Goal: Information Seeking & Learning: Learn about a topic

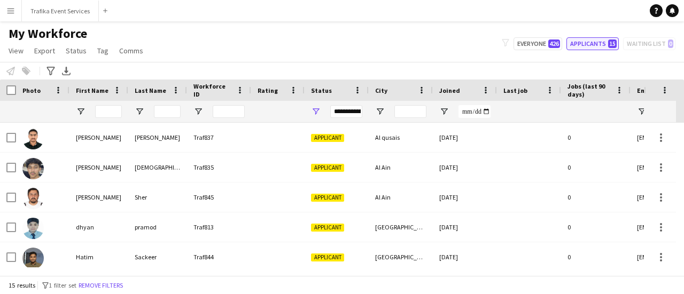
click at [601, 44] on button "Applicants 15" at bounding box center [592, 43] width 52 height 13
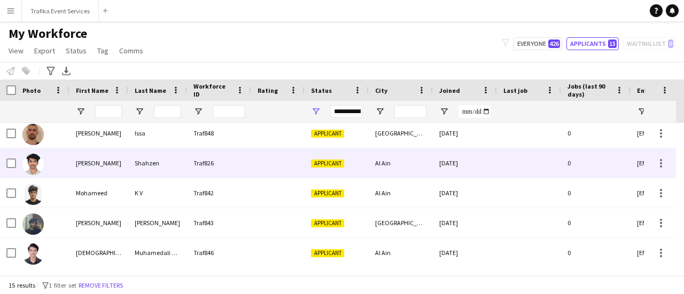
scroll to position [240, 0]
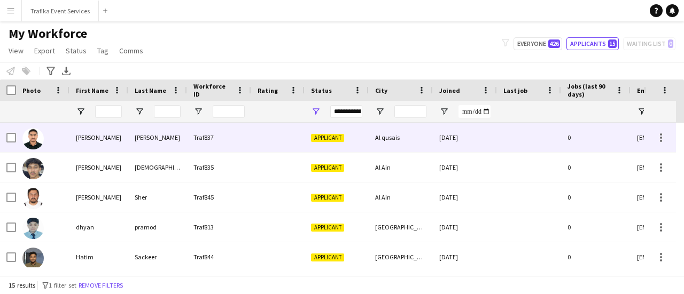
click at [484, 128] on div "[DATE]" at bounding box center [465, 137] width 64 height 29
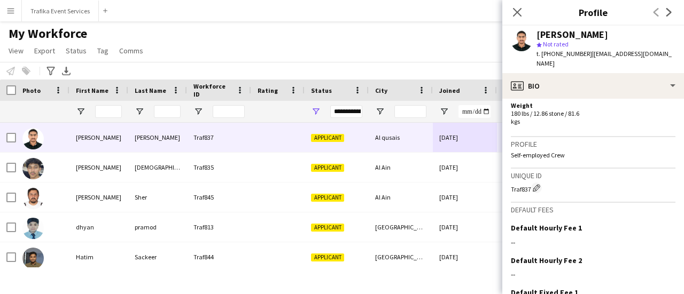
click at [559, 151] on p "Self-employed Crew" at bounding box center [592, 155] width 164 height 8
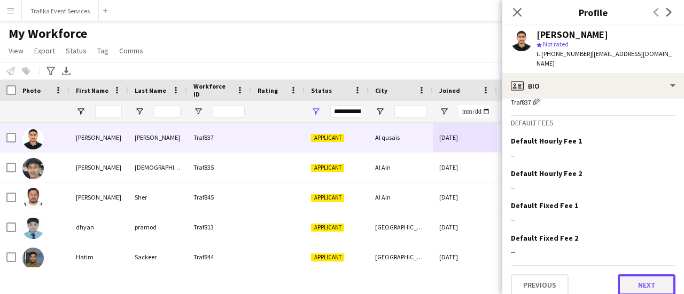
click at [627, 274] on button "Next" at bounding box center [646, 284] width 58 height 21
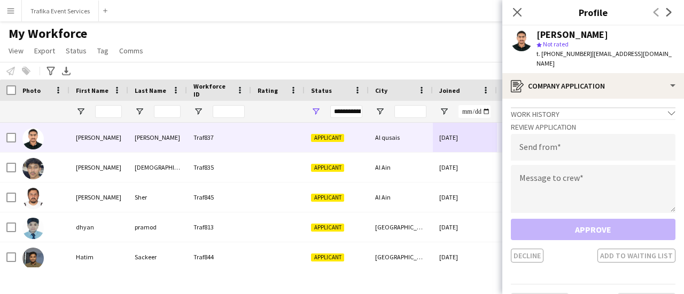
click at [583, 107] on div "Work history chevron-down" at bounding box center [592, 113] width 164 height 12
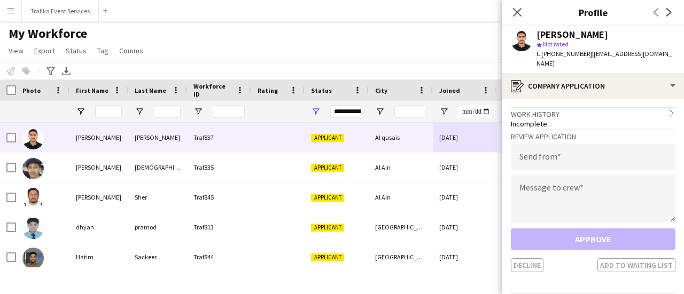
click at [467, 42] on div "My Workforce View Views Default view New view Update view Delete view Edit name…" at bounding box center [342, 44] width 684 height 36
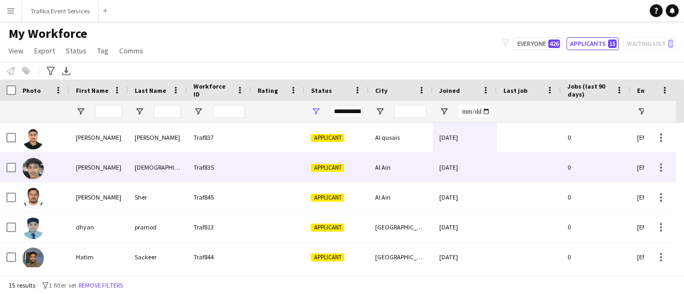
click at [325, 170] on span "Applicant" at bounding box center [327, 168] width 33 height 8
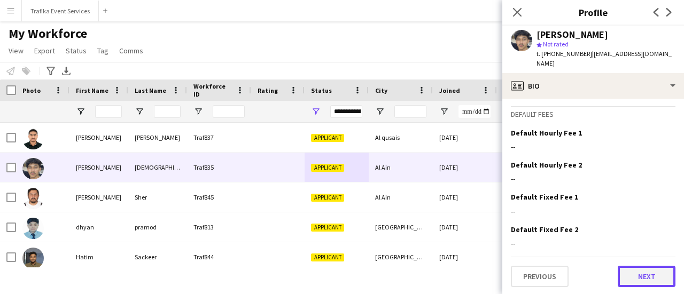
click at [633, 271] on button "Next" at bounding box center [646, 276] width 58 height 21
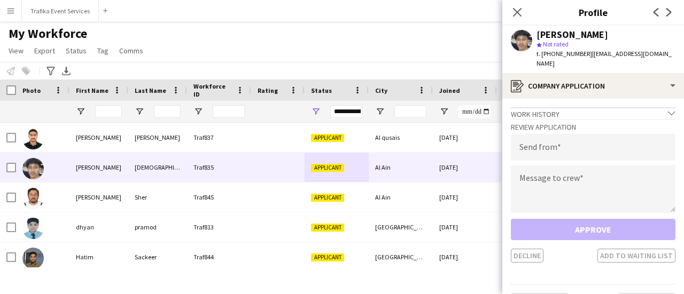
click at [581, 107] on div "Work history chevron-down" at bounding box center [592, 113] width 164 height 12
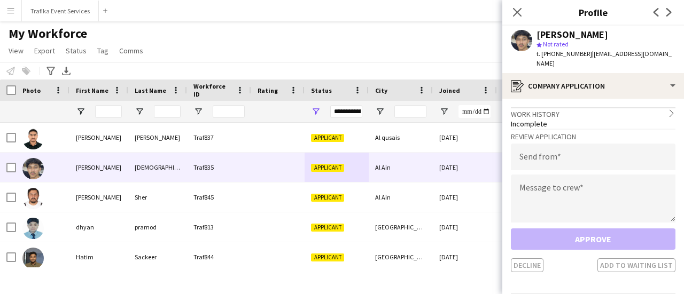
click at [436, 35] on div "My Workforce View Views Default view New view Update view Delete view Edit name…" at bounding box center [342, 44] width 684 height 36
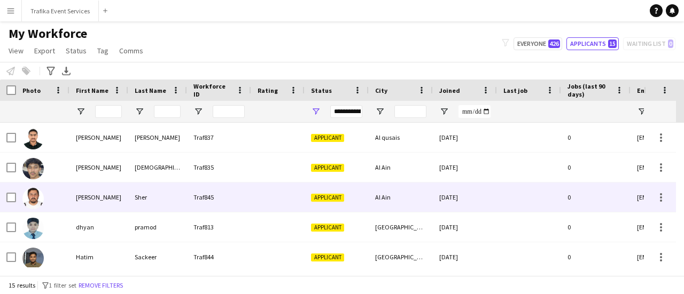
click at [333, 189] on div "Applicant" at bounding box center [336, 197] width 64 height 29
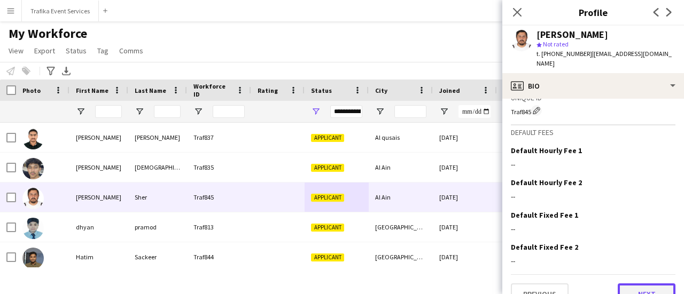
click at [628, 284] on button "Next" at bounding box center [646, 294] width 58 height 21
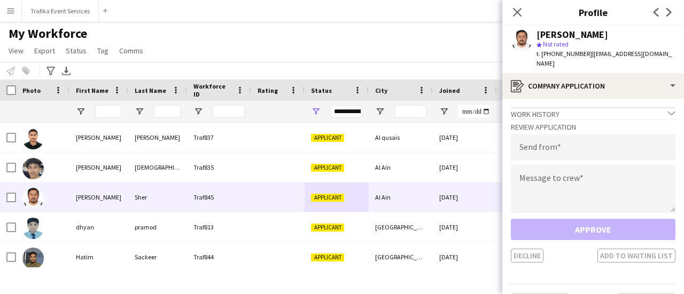
click at [619, 107] on div "Work history chevron-down" at bounding box center [592, 113] width 164 height 12
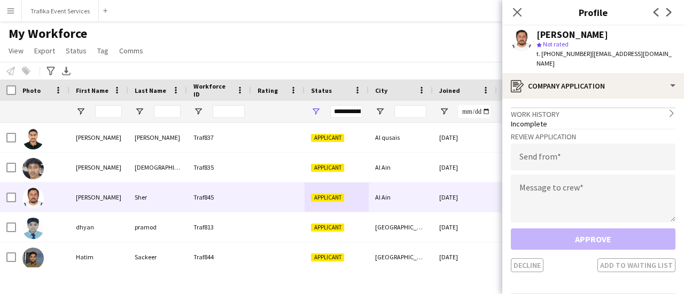
click at [434, 38] on div "My Workforce View Views Default view New view Update view Delete view Edit name…" at bounding box center [342, 44] width 684 height 36
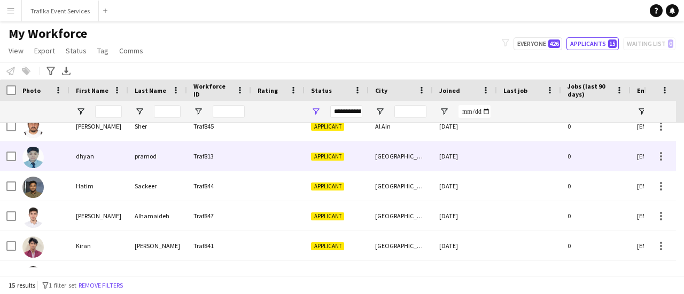
click at [311, 162] on div "Applicant" at bounding box center [336, 156] width 64 height 29
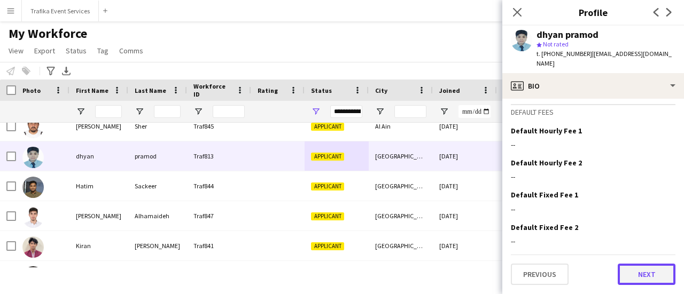
click at [658, 267] on button "Next" at bounding box center [646, 274] width 58 height 21
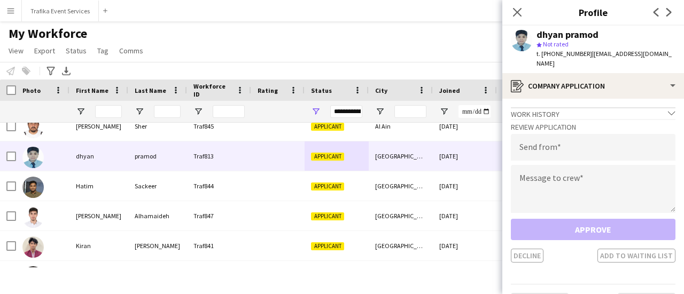
click at [574, 108] on div "Work history chevron-down" at bounding box center [592, 113] width 164 height 12
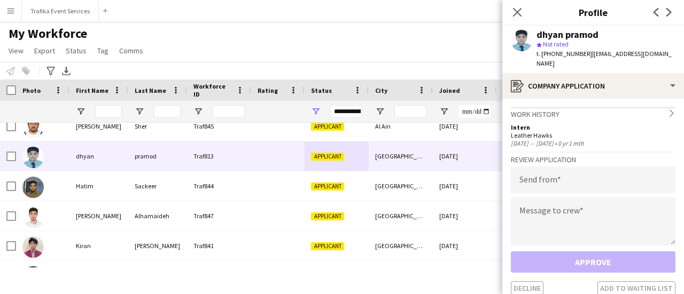
click at [667, 109] on icon "chevron-right" at bounding box center [670, 112] width 7 height 7
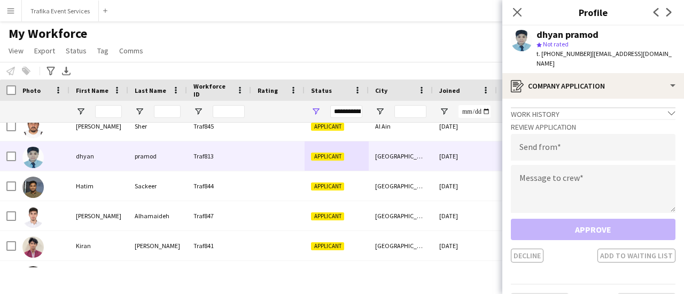
click at [667, 109] on icon "chevron-down" at bounding box center [670, 112] width 7 height 7
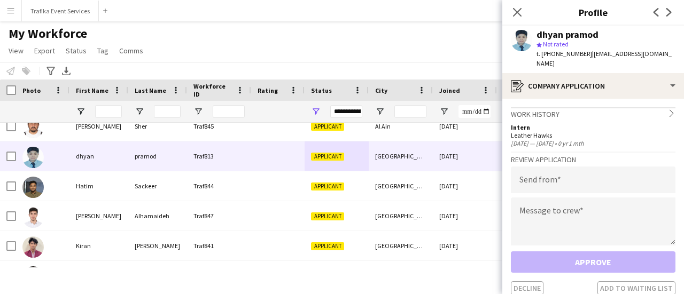
click at [398, 31] on div "My Workforce View Views Default view New view Update view Delete view Edit name…" at bounding box center [342, 44] width 684 height 36
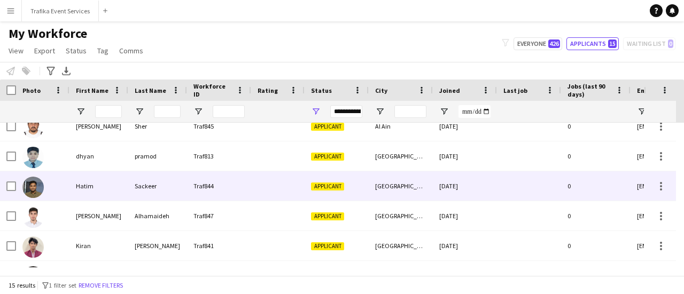
click at [388, 196] on div "[GEOGRAPHIC_DATA]" at bounding box center [400, 185] width 64 height 29
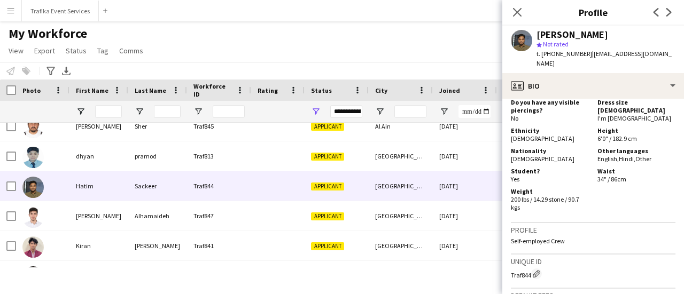
scroll to position [716, 0]
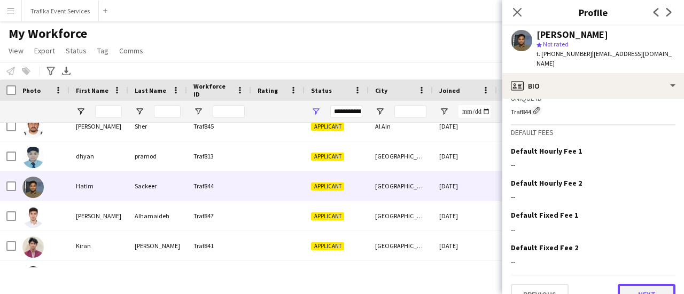
click at [635, 284] on button "Next" at bounding box center [646, 294] width 58 height 21
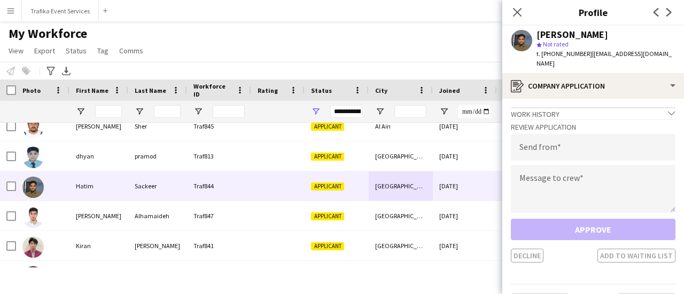
click at [560, 107] on div "Work history chevron-down" at bounding box center [592, 113] width 164 height 12
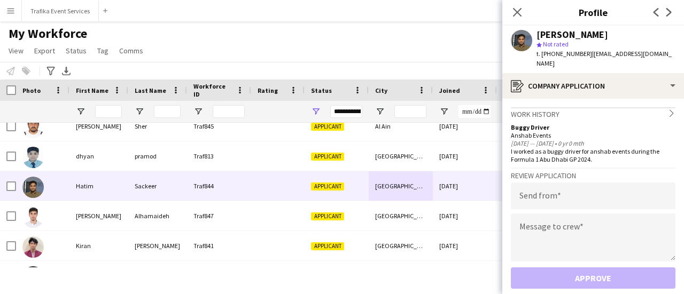
click at [393, 20] on app-navbar "Menu Boards Boards Boards All jobs Status Workforce Workforce My Workforce Recr…" at bounding box center [342, 10] width 684 height 21
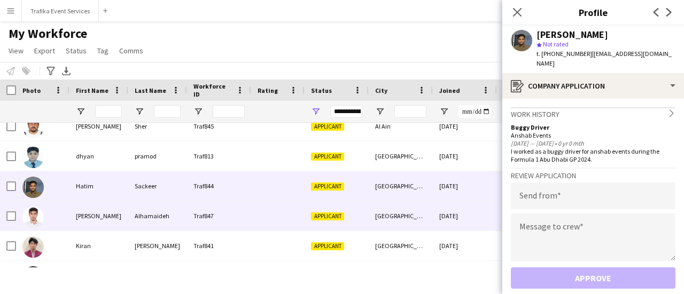
click at [406, 223] on div "[GEOGRAPHIC_DATA]" at bounding box center [400, 215] width 64 height 29
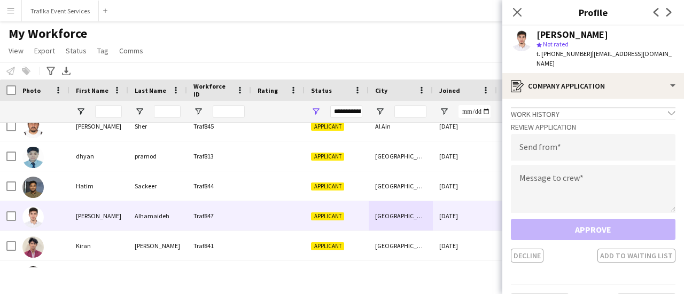
click at [553, 107] on div "Work history chevron-down" at bounding box center [592, 113] width 164 height 12
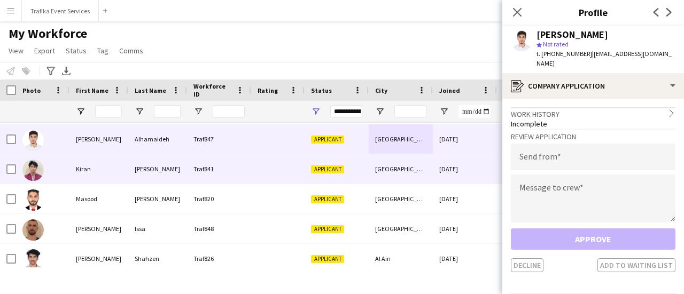
scroll to position [150, 0]
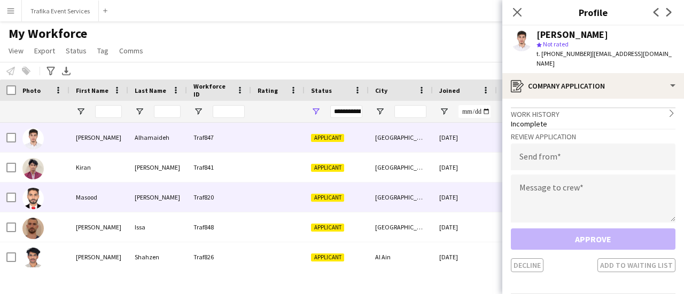
click at [365, 205] on div "Applicant" at bounding box center [336, 197] width 64 height 29
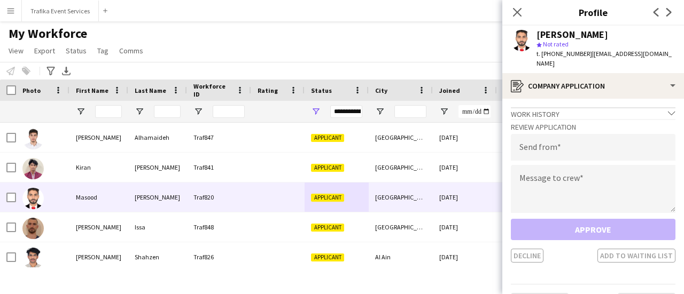
click at [554, 107] on div "Work history chevron-down" at bounding box center [592, 113] width 164 height 12
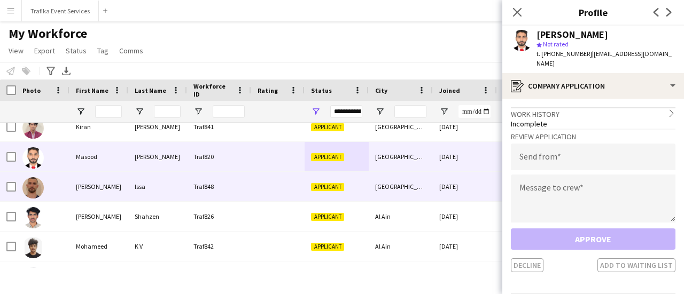
scroll to position [190, 0]
click at [332, 179] on div "Applicant" at bounding box center [336, 186] width 64 height 29
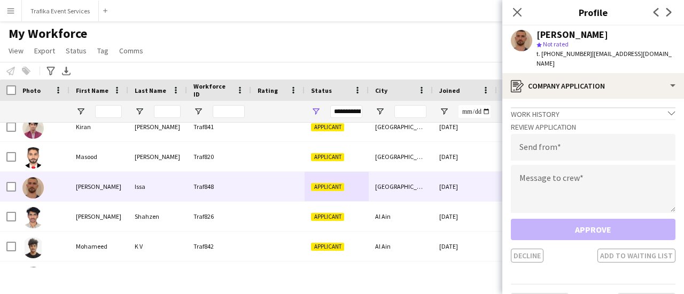
click at [575, 107] on div "Work history chevron-down" at bounding box center [592, 113] width 164 height 12
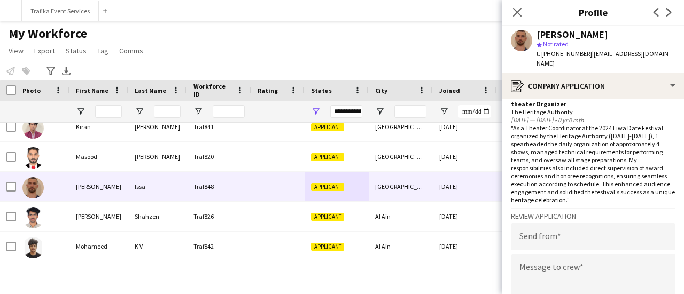
scroll to position [218, 0]
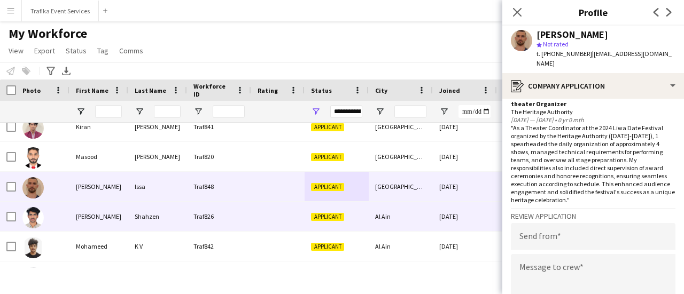
click at [319, 210] on div "Applicant" at bounding box center [336, 216] width 64 height 29
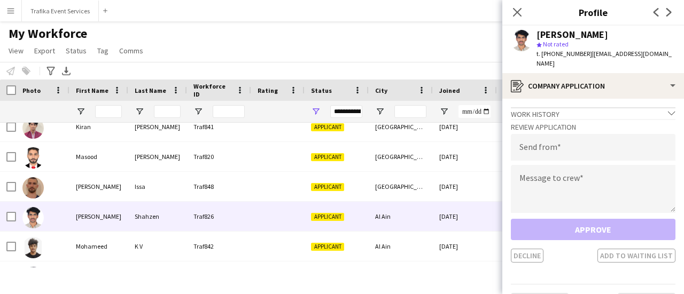
click at [577, 107] on div "Work history chevron-down" at bounding box center [592, 113] width 164 height 12
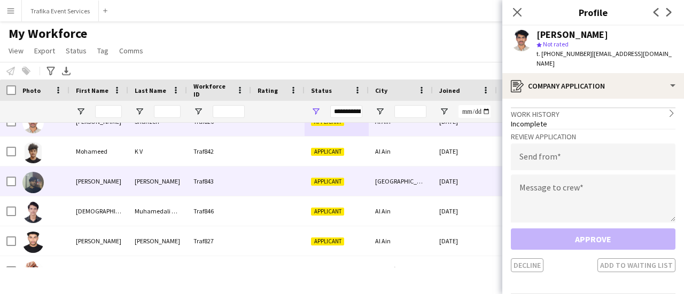
scroll to position [287, 0]
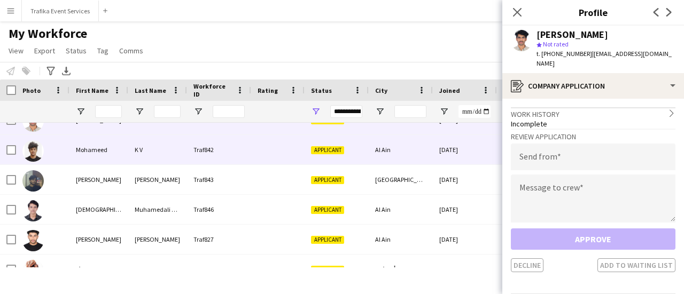
click at [329, 160] on div "Applicant" at bounding box center [336, 149] width 64 height 29
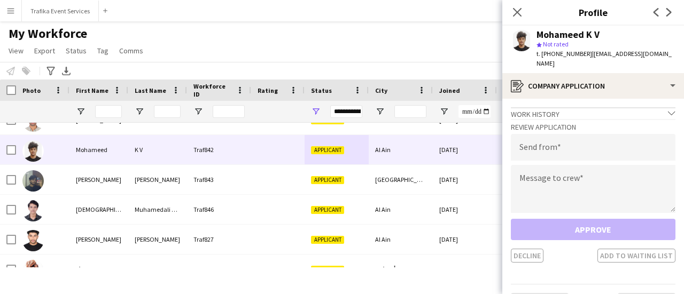
click at [530, 107] on div "Work history chevron-down" at bounding box center [592, 113] width 164 height 12
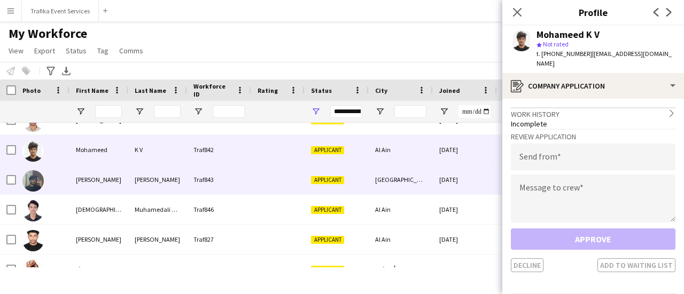
click at [380, 172] on div "[GEOGRAPHIC_DATA]" at bounding box center [400, 179] width 64 height 29
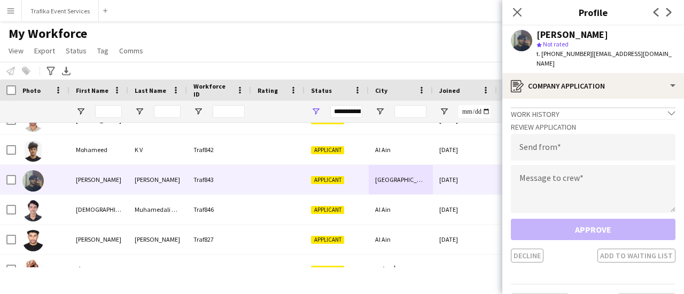
drag, startPoint x: 568, startPoint y: 97, endPoint x: 559, endPoint y: 108, distance: 14.8
click at [559, 108] on app-crew-profile-application "Work history chevron-down Incomplete Review Application Send from Message to cr…" at bounding box center [593, 196] width 182 height 195
click at [559, 108] on div "Work history chevron-down" at bounding box center [592, 113] width 164 height 12
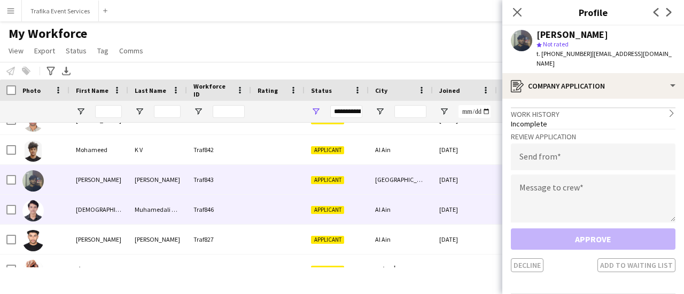
click at [331, 209] on span "Applicant" at bounding box center [327, 210] width 33 height 8
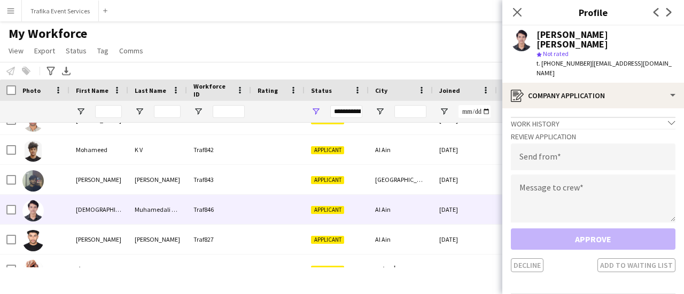
click at [588, 120] on div "Work history chevron-down" at bounding box center [592, 123] width 164 height 12
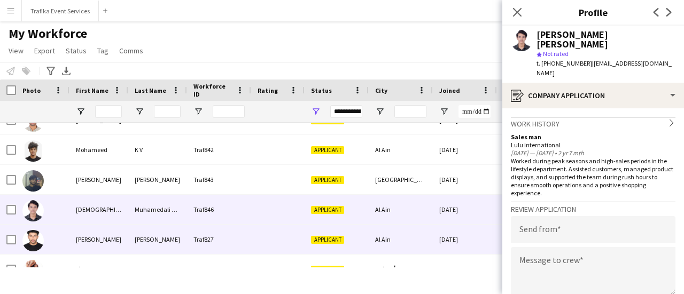
click at [331, 234] on div "Applicant" at bounding box center [336, 239] width 64 height 29
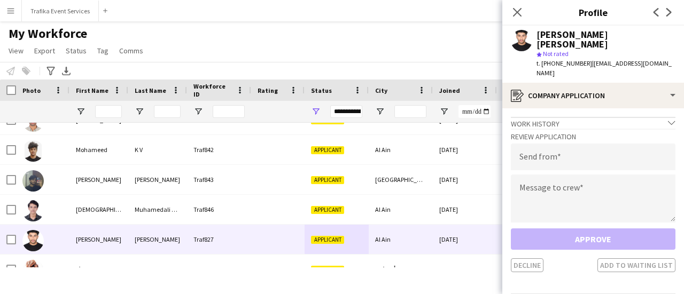
click at [552, 117] on div "Work history chevron-down" at bounding box center [592, 123] width 164 height 12
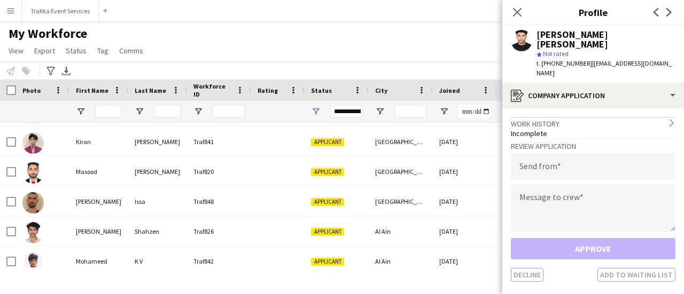
scroll to position [154, 0]
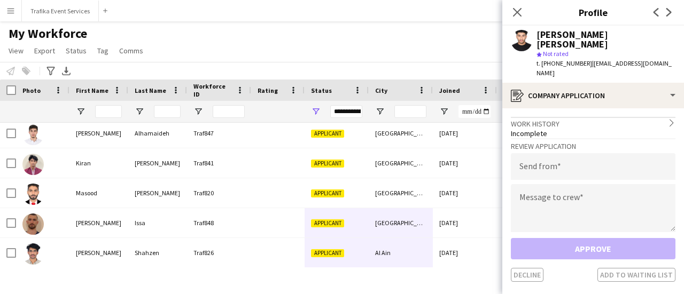
drag, startPoint x: 324, startPoint y: 258, endPoint x: 375, endPoint y: 202, distance: 75.9
click at [375, 202] on div "[PERSON_NAME] Traf837 Applicant Al qusais [DATE] 0 [EMAIL_ADDRESS][DOMAIN_NAME]…" at bounding box center [579, 193] width 1158 height 449
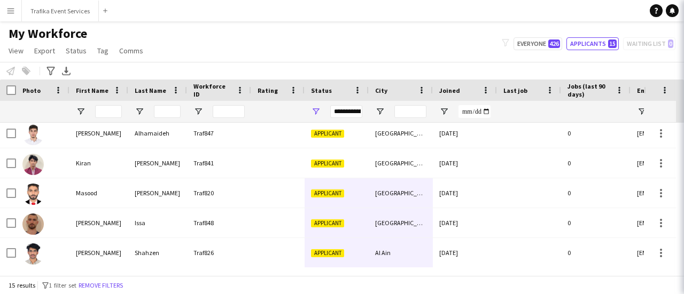
scroll to position [303, 0]
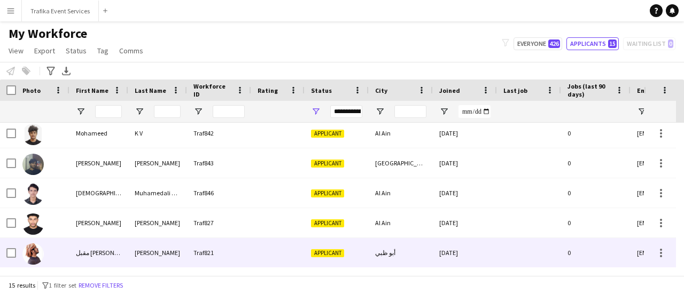
click at [314, 248] on div "Applicant" at bounding box center [336, 252] width 64 height 29
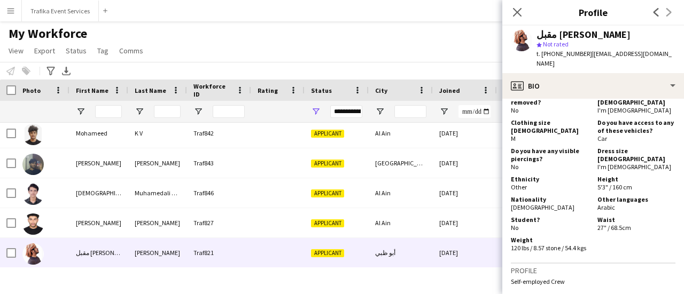
scroll to position [671, 0]
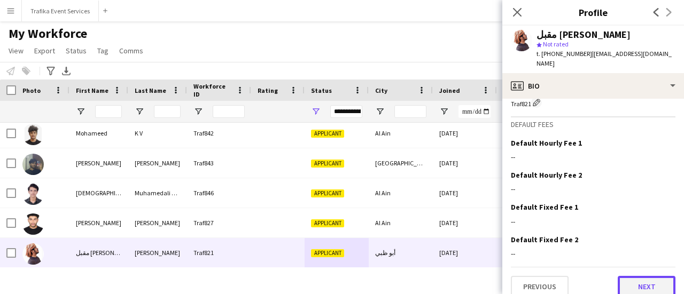
click at [636, 281] on button "Next" at bounding box center [646, 286] width 58 height 21
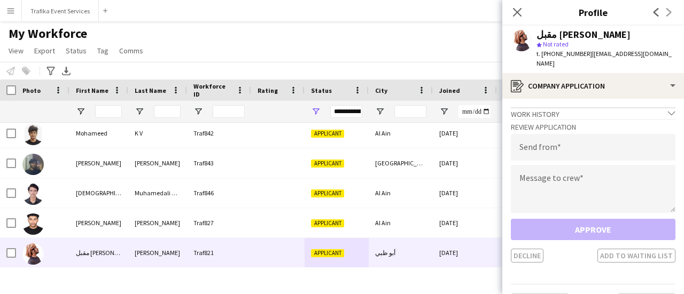
click at [581, 107] on div "Work history chevron-down" at bounding box center [592, 113] width 164 height 12
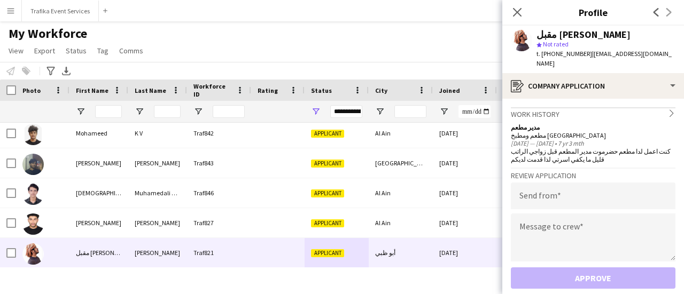
click at [367, 29] on div "My Workforce View Views Default view New view Update view Delete view Edit name…" at bounding box center [342, 44] width 684 height 36
